Goal: Task Accomplishment & Management: Use online tool/utility

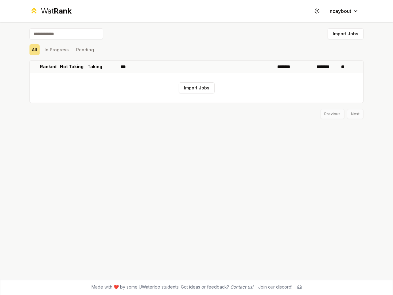
click at [317, 11] on icon at bounding box center [317, 11] width 6 height 6
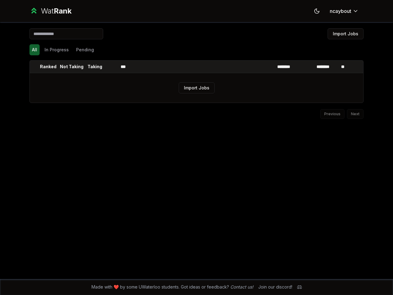
click at [345, 34] on button "Import Jobs" at bounding box center [346, 33] width 36 height 11
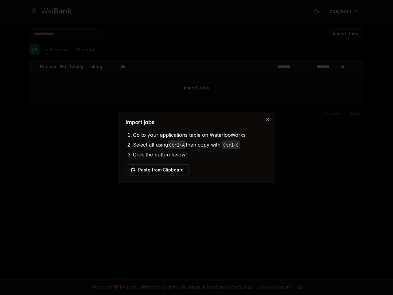
click at [34, 50] on div at bounding box center [196, 147] width 393 height 295
click at [57, 50] on div at bounding box center [196, 147] width 393 height 295
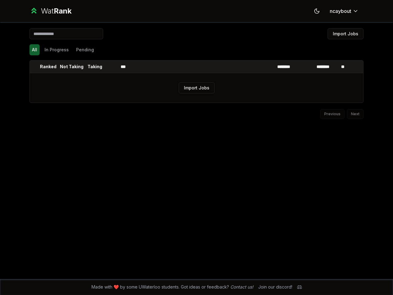
click at [85, 50] on button "Pending" at bounding box center [85, 49] width 23 height 11
click at [35, 67] on th at bounding box center [35, 66] width 10 height 12
click at [48, 67] on p "Ranked" at bounding box center [48, 67] width 17 height 6
click at [72, 67] on p "Not Taking" at bounding box center [72, 67] width 24 height 6
click at [95, 67] on p "Taking" at bounding box center [95, 67] width 15 height 6
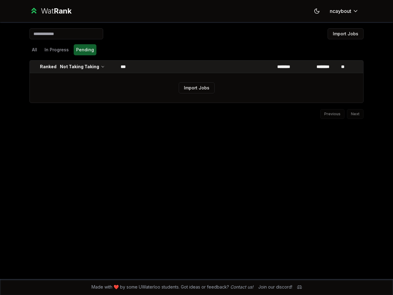
click at [111, 67] on th at bounding box center [110, 66] width 15 height 12
